Goal: Task Accomplishment & Management: Complete application form

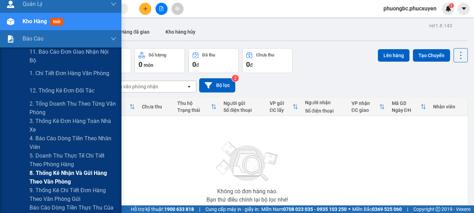
scroll to position [35, 0]
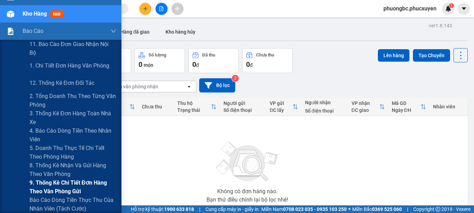
click at [40, 186] on span "9. Thống kê chi tiết đơn hàng theo văn phòng gửi" at bounding box center [72, 187] width 87 height 17
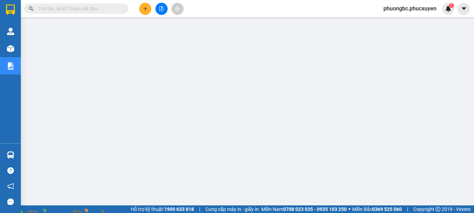
click at [128, 213] on img at bounding box center [125, 217] width 4 height 4
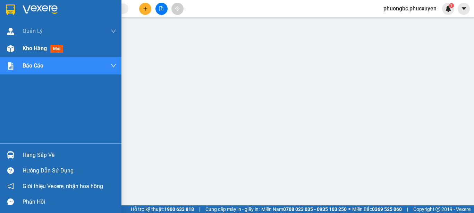
click at [37, 48] on span "Kho hàng" at bounding box center [35, 48] width 24 height 7
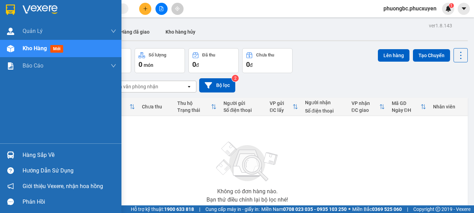
click at [42, 155] on div "Hàng sắp về" at bounding box center [70, 155] width 94 height 10
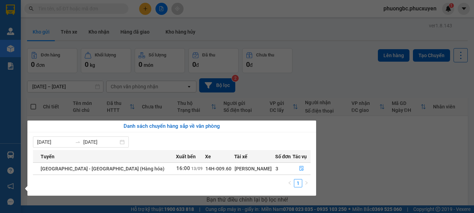
drag, startPoint x: 348, startPoint y: 169, endPoint x: 296, endPoint y: 174, distance: 52.0
click at [349, 169] on section "Kết quả tìm kiếm ( 0 ) Bộ lọc No Data phuongbc.phucxuyen 1 [PERSON_NAME] lý gia…" at bounding box center [237, 106] width 474 height 213
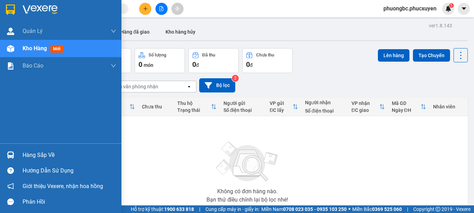
click at [38, 155] on div "Hàng sắp về" at bounding box center [70, 155] width 94 height 10
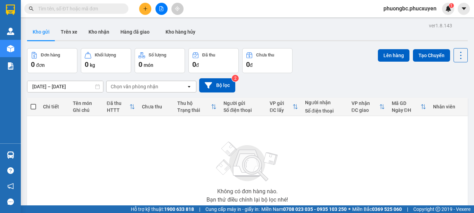
click at [371, 164] on section "Kết quả tìm kiếm ( 0 ) Bộ lọc No Data phuongbc.phucxuyen 1 [PERSON_NAME] lý gia…" at bounding box center [237, 106] width 474 height 213
click at [97, 30] on button "Kho nhận" at bounding box center [99, 32] width 32 height 17
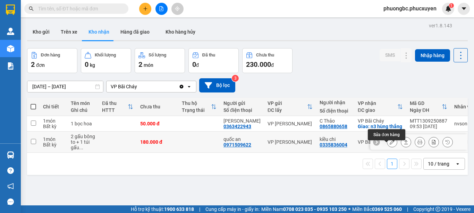
click at [389, 145] on icon at bounding box center [391, 142] width 5 height 5
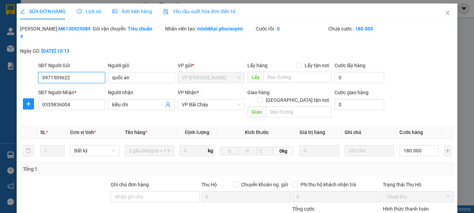
type input "0971509622"
type input "quốc an"
type input "0335836004"
type input "kiều chi"
type input "180.000"
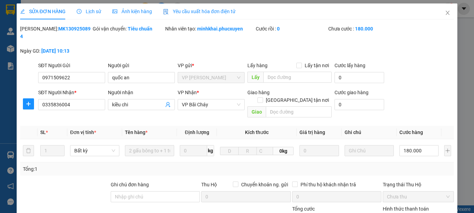
drag, startPoint x: 77, startPoint y: 31, endPoint x: 38, endPoint y: 29, distance: 38.5
click at [38, 29] on div "[PERSON_NAME]: MK1309250894" at bounding box center [55, 32] width 71 height 15
copy b "MK1309250894"
drag, startPoint x: 138, startPoint y: 71, endPoint x: 103, endPoint y: 67, distance: 35.6
click at [103, 67] on div "SĐT Người Gửi 0971509622 Người gửi quốc an quốc an VP gửi * VP [PERSON_NAME] Lấ…" at bounding box center [246, 74] width 418 height 24
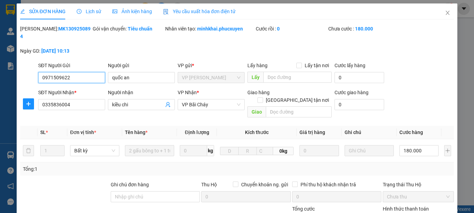
drag, startPoint x: 79, startPoint y: 73, endPoint x: 5, endPoint y: 69, distance: 74.3
click at [5, 69] on div "SỬA ĐƠN HÀNG Lịch sử Ảnh kiện hàng Yêu cầu xuất hóa đơn điện tử Total Paid Fee …" at bounding box center [237, 106] width 474 height 213
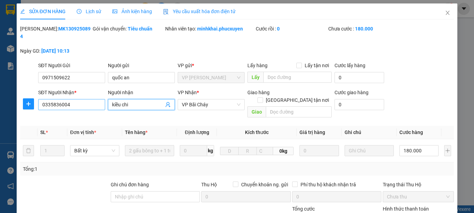
drag, startPoint x: 136, startPoint y: 97, endPoint x: 69, endPoint y: 92, distance: 66.8
click at [69, 92] on div "SĐT Người Nhận * 0335836004 Người nhận kiều chi kiều chi VP Nhận * VP Bãi Cháy …" at bounding box center [246, 105] width 418 height 32
drag, startPoint x: 80, startPoint y: 98, endPoint x: 16, endPoint y: 97, distance: 63.8
click at [17, 97] on div "SỬA ĐƠN HÀNG Lịch sử Ảnh kiện hàng Yêu cầu xuất hóa đơn điện tử Total Paid Fee …" at bounding box center [237, 151] width 440 height 297
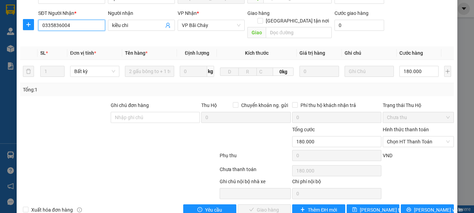
scroll to position [80, 0]
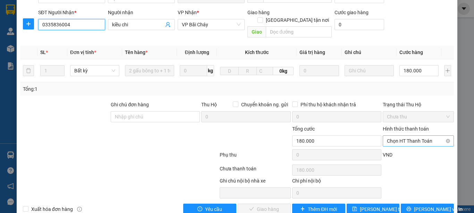
click at [436, 136] on span "Chọn HT Thanh Toán" at bounding box center [418, 141] width 63 height 10
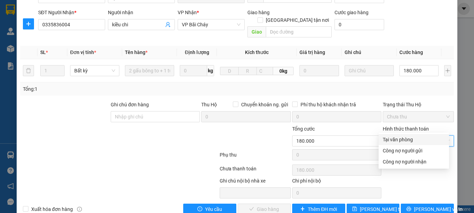
click at [397, 138] on div "Tại văn phòng" at bounding box center [413, 140] width 62 height 8
type input "0"
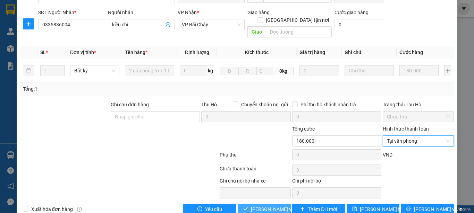
click at [256, 206] on span "[PERSON_NAME] và Giao hàng" at bounding box center [284, 210] width 67 height 8
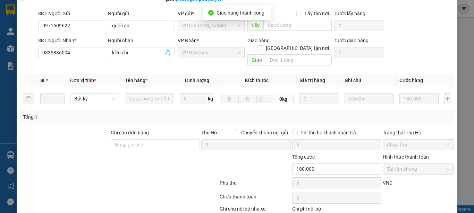
scroll to position [4, 0]
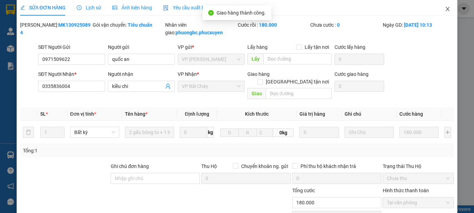
click at [446, 9] on icon "close" at bounding box center [448, 9] width 4 height 4
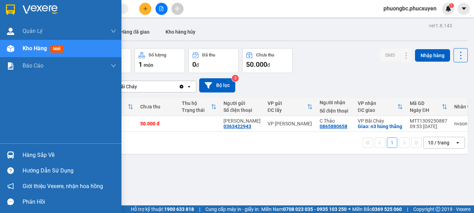
click at [27, 155] on div "Hàng sắp về" at bounding box center [70, 155] width 94 height 10
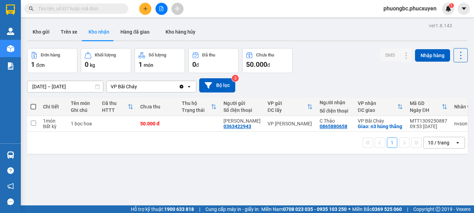
click at [369, 181] on section "Kết quả tìm kiếm ( 0 ) Bộ lọc No Data phuongbc.phucxuyen 1 [PERSON_NAME] lý gia…" at bounding box center [237, 106] width 474 height 213
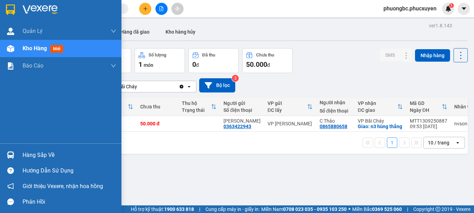
click at [40, 154] on div "Hàng sắp về" at bounding box center [70, 155] width 94 height 10
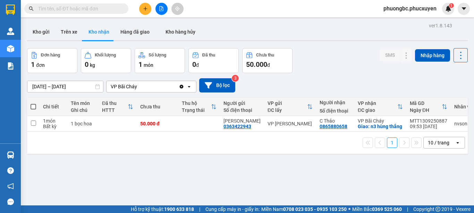
click at [344, 176] on section "Kết quả tìm kiếm ( 0 ) Bộ lọc No Data phuongbc.phucxuyen 1 [PERSON_NAME] lý gia…" at bounding box center [237, 106] width 474 height 213
click at [129, 183] on div "ver 1.8.143 Kho gửi Trên xe Kho nhận Hàng đã giao Kho hàng hủy Đơn hàng 1 đơn K…" at bounding box center [247, 127] width 446 height 213
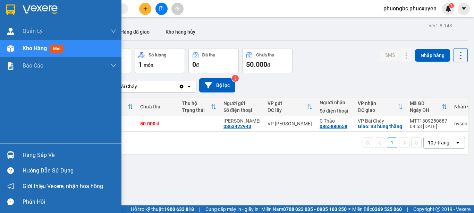
click at [40, 152] on div "Hàng sắp về" at bounding box center [70, 155] width 94 height 10
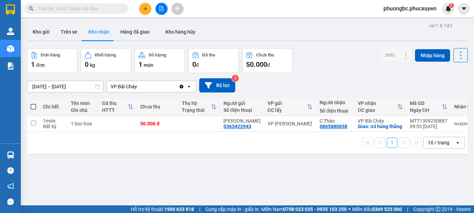
click at [348, 182] on section "Kết quả tìm kiếm ( 0 ) Bộ lọc No Data phuongbc.phucxuyen 1 [PERSON_NAME] lý gia…" at bounding box center [237, 106] width 474 height 213
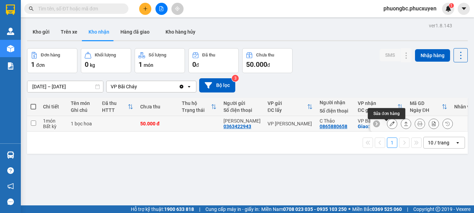
click at [389, 126] on icon at bounding box center [391, 123] width 5 height 5
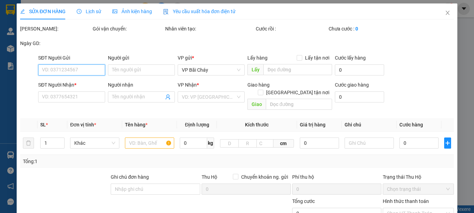
type input "0363422943"
type input "[PERSON_NAME]"
type input "0865880658"
type input "C Thảo"
checkbox input "true"
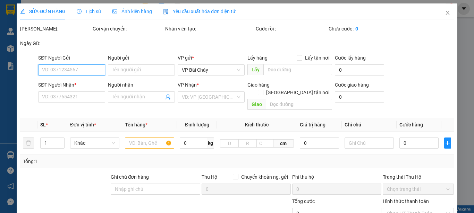
type input "n3 hùng thắng"
type input "50.000"
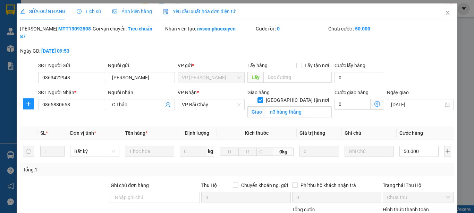
drag, startPoint x: 77, startPoint y: 29, endPoint x: 38, endPoint y: 32, distance: 39.0
click at [38, 32] on div "[PERSON_NAME]: MTT1309250887" at bounding box center [55, 32] width 71 height 15
copy b "MTT1309250887"
drag, startPoint x: 133, startPoint y: 71, endPoint x: 89, endPoint y: 70, distance: 44.0
click at [89, 70] on div "SĐT Người Gửi 0363422943 Người gửi ngọc lệ ngọc lệ VP gửi * VP [PERSON_NAME] Lấ…" at bounding box center [246, 74] width 418 height 24
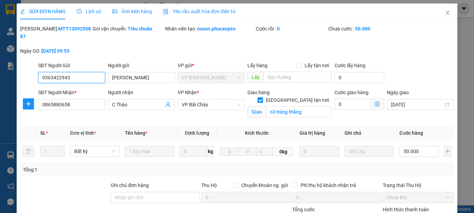
drag, startPoint x: 80, startPoint y: 70, endPoint x: 3, endPoint y: 67, distance: 77.1
click at [3, 67] on div "SỬA ĐƠN HÀNG Lịch sử Ảnh kiện hàng Yêu cầu xuất hóa đơn điện tử Total Paid Fee …" at bounding box center [237, 106] width 474 height 213
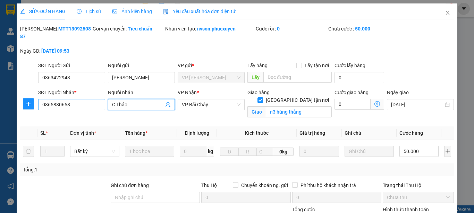
drag, startPoint x: 143, startPoint y: 96, endPoint x: 92, endPoint y: 96, distance: 50.6
click at [92, 96] on div "SĐT Người Nhận * 0865880658 Người nhận C Thảo C Thảo VP Nhận * VP Bãi Cháy Giao…" at bounding box center [246, 105] width 418 height 33
drag, startPoint x: 83, startPoint y: 97, endPoint x: 0, endPoint y: 96, distance: 82.5
click at [0, 96] on div "SỬA ĐƠN HÀNG Lịch sử Ảnh kiện hàng Yêu cầu xuất hóa đơn điện tử Total Paid Fee …" at bounding box center [237, 106] width 474 height 213
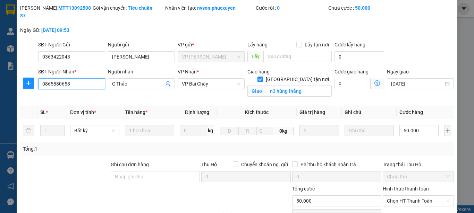
scroll to position [69, 0]
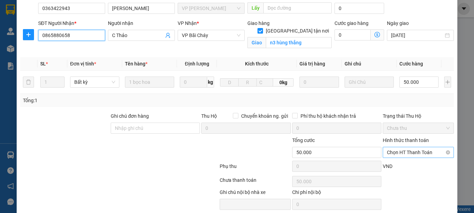
click at [418, 147] on span "Chọn HT Thanh Toán" at bounding box center [418, 152] width 63 height 10
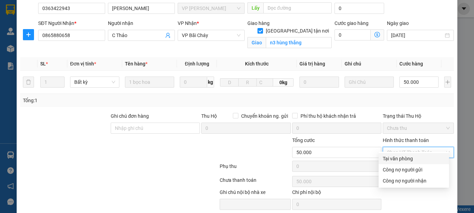
click at [401, 158] on div "Tại văn phòng" at bounding box center [413, 159] width 62 height 8
type input "0"
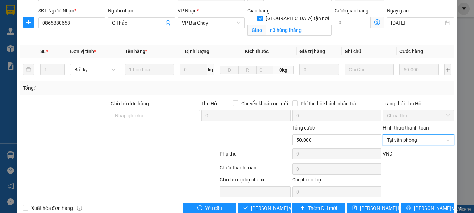
scroll to position [88, 0]
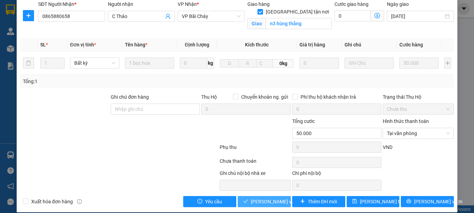
click at [260, 198] on span "[PERSON_NAME] và Giao hàng" at bounding box center [284, 202] width 67 height 8
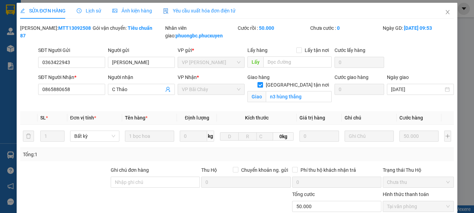
scroll to position [0, 0]
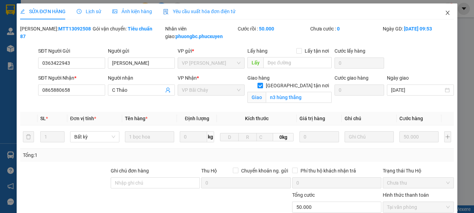
click at [446, 14] on icon "close" at bounding box center [448, 13] width 4 height 4
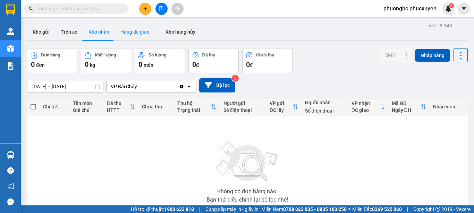
click at [132, 34] on button "Hàng đã giao" at bounding box center [135, 32] width 40 height 17
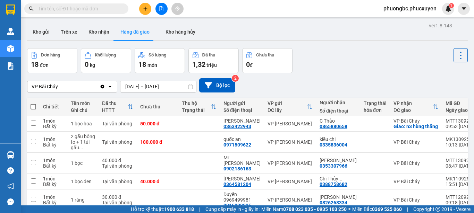
click at [383, 31] on div "Kho gửi Trên xe Kho nhận Hàng đã giao Kho hàng hủy" at bounding box center [247, 33] width 440 height 18
click at [45, 31] on button "Kho gửi" at bounding box center [41, 32] width 28 height 17
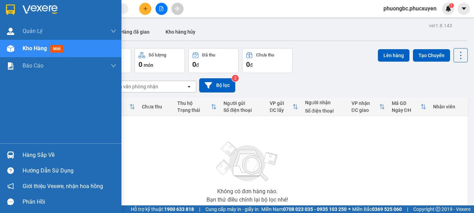
click at [33, 155] on div "Hàng sắp về" at bounding box center [70, 155] width 94 height 10
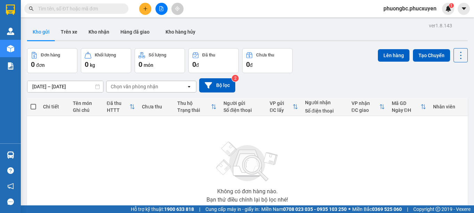
click at [378, 156] on section "Kết quả tìm kiếm ( 0 ) Bộ lọc No Data phuongbc.phucxuyen 1 [PERSON_NAME] lý gia…" at bounding box center [237, 106] width 474 height 213
click at [342, 164] on div "Không có đơn hàng nào. Bạn thử điều chỉnh lại bộ lọc nhé!" at bounding box center [247, 170] width 433 height 104
click at [376, 153] on div "Không có đơn hàng nào. Bạn thử điều chỉnh lại bộ lọc nhé!" at bounding box center [247, 170] width 433 height 104
